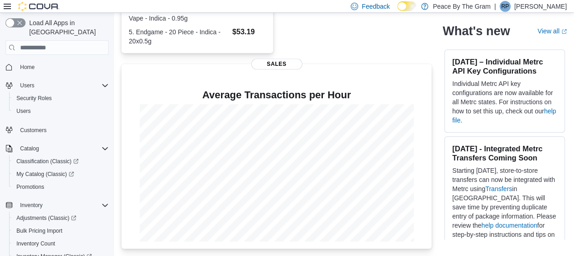
scroll to position [306, 0]
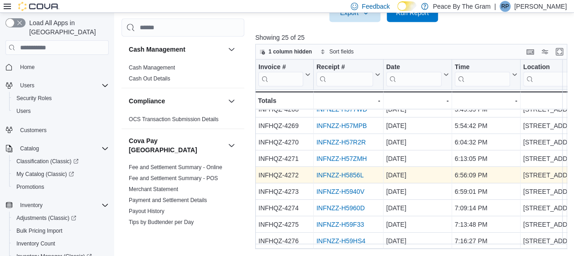
scroll to position [276, 0]
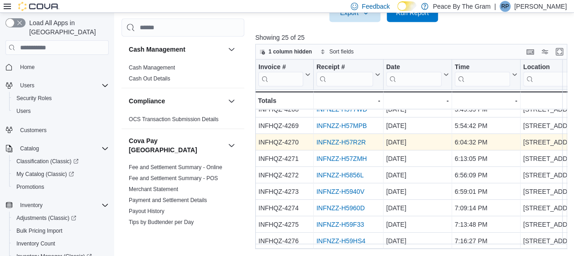
click at [346, 138] on link "INFNZZ-H57R2R" at bounding box center [341, 141] width 49 height 7
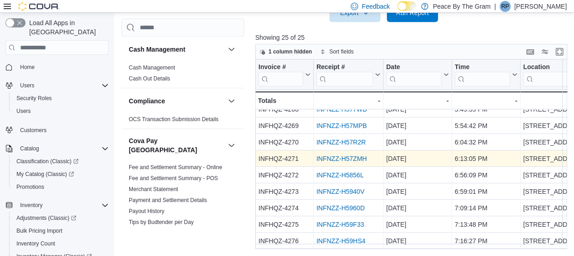
click at [338, 155] on link "INFNZZ-H57ZMH" at bounding box center [342, 158] width 50 height 7
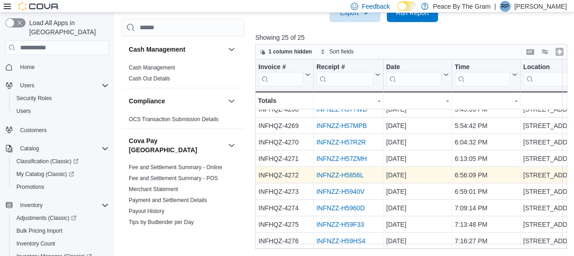
click at [327, 172] on link "INFNZZ-H5856L" at bounding box center [340, 174] width 47 height 7
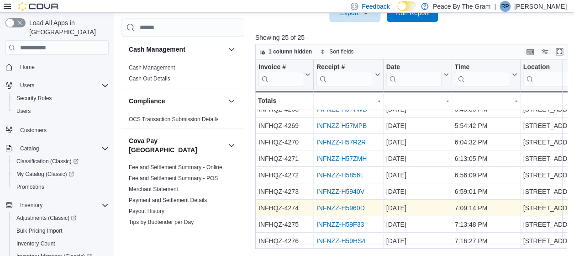
click at [337, 204] on link "INFNZZ-H5960D" at bounding box center [341, 207] width 48 height 7
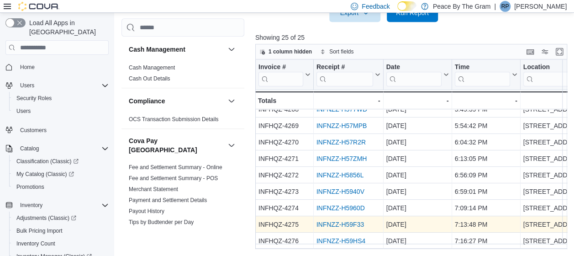
click at [338, 222] on link "INFNZZ-H59F33" at bounding box center [341, 224] width 48 height 7
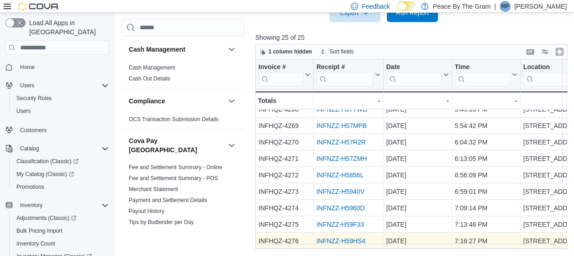
click at [346, 237] on link "INFNZZ-H59HS4" at bounding box center [341, 240] width 49 height 7
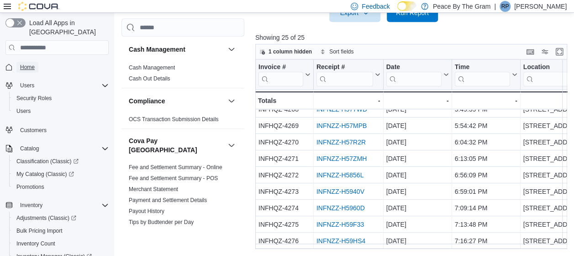
click at [26, 64] on span "Home" at bounding box center [27, 67] width 15 height 7
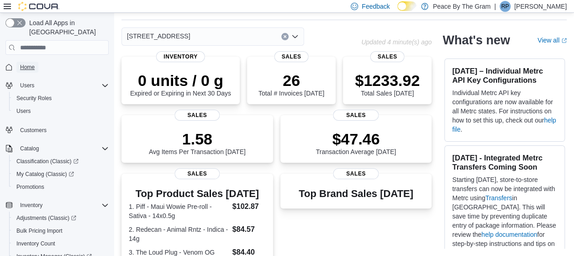
scroll to position [46, 0]
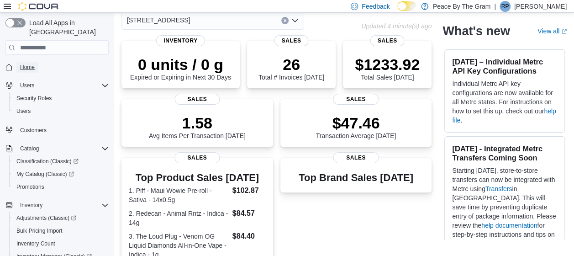
click at [26, 62] on span "Home" at bounding box center [27, 67] width 15 height 11
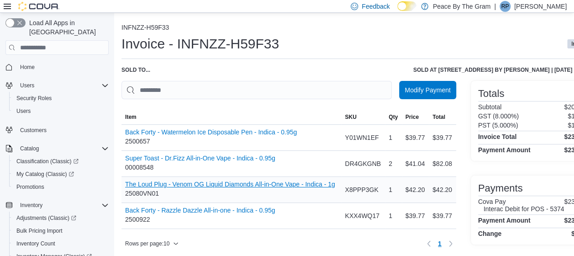
scroll to position [8, 0]
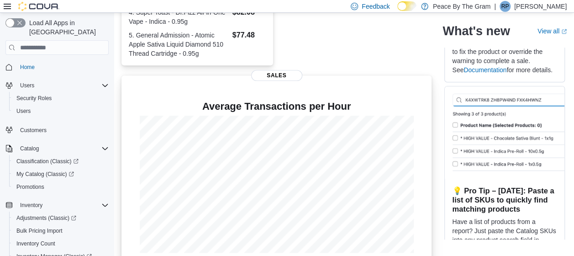
scroll to position [315, 0]
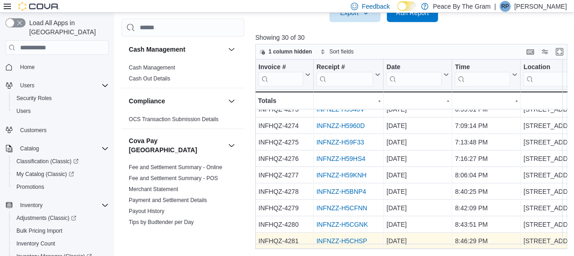
scroll to position [358, 0]
click at [353, 239] on link "INFNZZ-H5CHSP" at bounding box center [342, 240] width 51 height 7
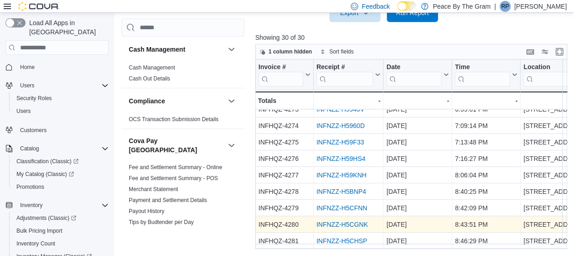
click at [337, 224] on div "INFNZZ-H5CGNK" at bounding box center [349, 224] width 64 height 11
click at [337, 223] on div "INFNZZ-H5CGNK" at bounding box center [349, 224] width 64 height 11
click at [332, 221] on link "INFNZZ-H5CGNK" at bounding box center [343, 224] width 52 height 7
click at [347, 216] on div "INFNZZ-H5CGNK - Receipt # URL, column 2, row 29" at bounding box center [349, 224] width 70 height 16
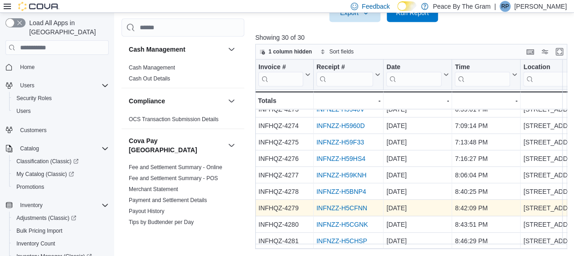
click at [345, 206] on link "INFNZZ-H5CFNN" at bounding box center [342, 207] width 51 height 7
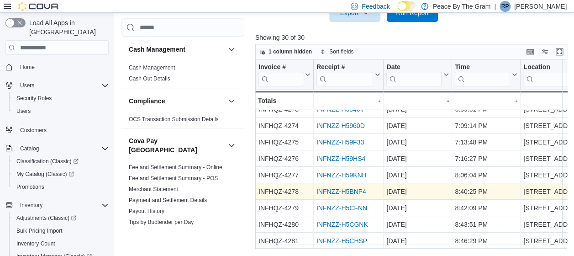
click at [340, 188] on link "INFNZZ-H5BNP4" at bounding box center [342, 191] width 50 height 7
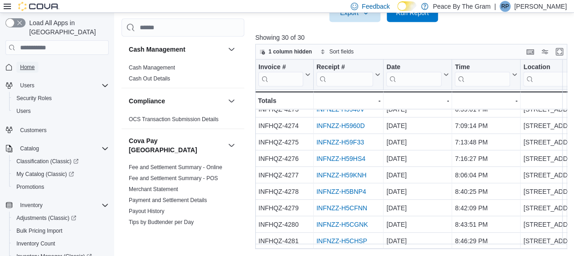
click at [29, 64] on span "Home" at bounding box center [27, 67] width 15 height 7
